Goal: Find specific page/section: Find specific page/section

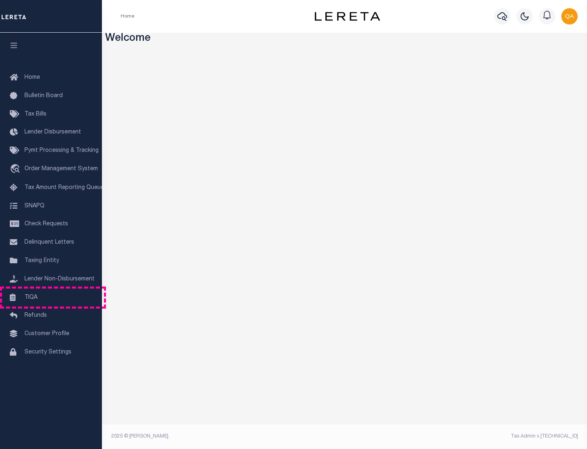
click at [51, 297] on link "TIQA" at bounding box center [51, 297] width 102 height 18
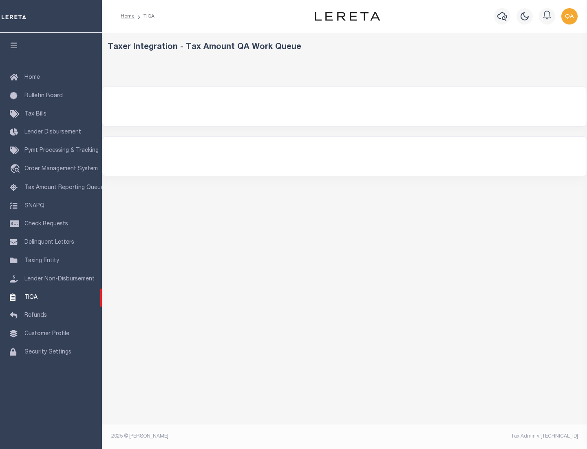
select select "200"
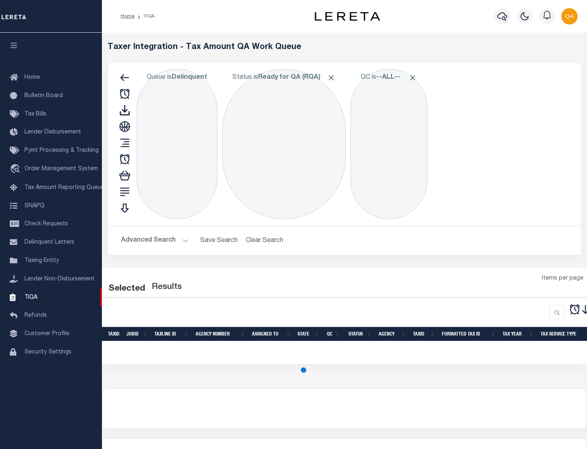
select select "200"
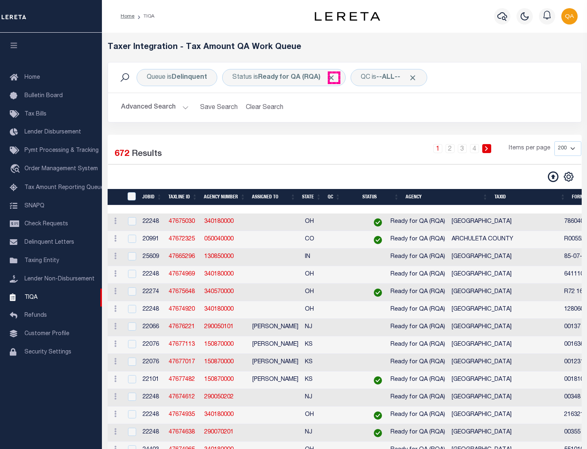
click at [334, 77] on span "Click to Remove" at bounding box center [331, 77] width 9 height 9
